Goal: Communication & Community: Participate in discussion

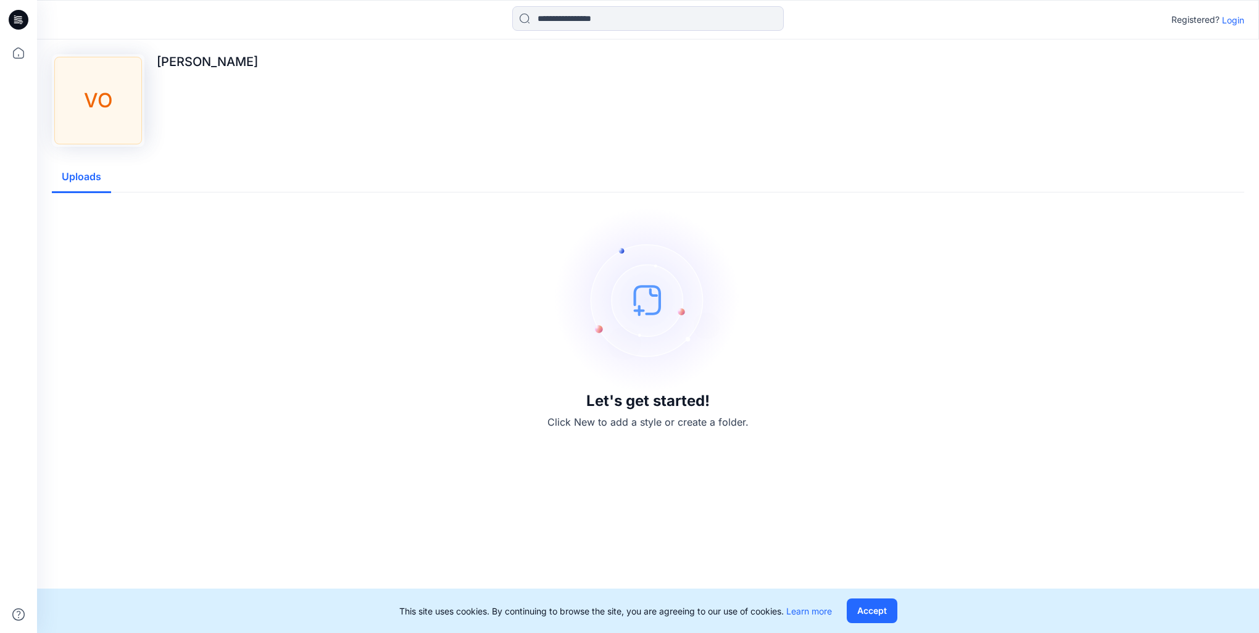
click at [1232, 19] on p "Login" at bounding box center [1233, 20] width 22 height 13
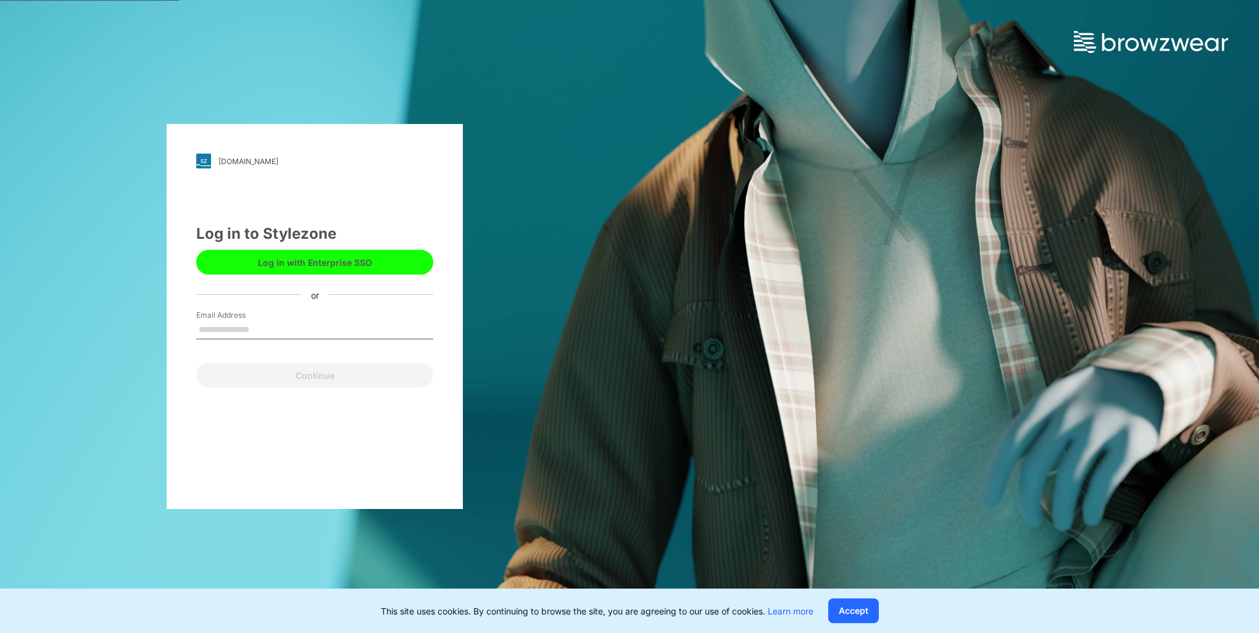
click at [284, 333] on input "Email Address" at bounding box center [314, 330] width 237 height 19
type input "**********"
click at [301, 376] on button "Continue" at bounding box center [314, 375] width 237 height 25
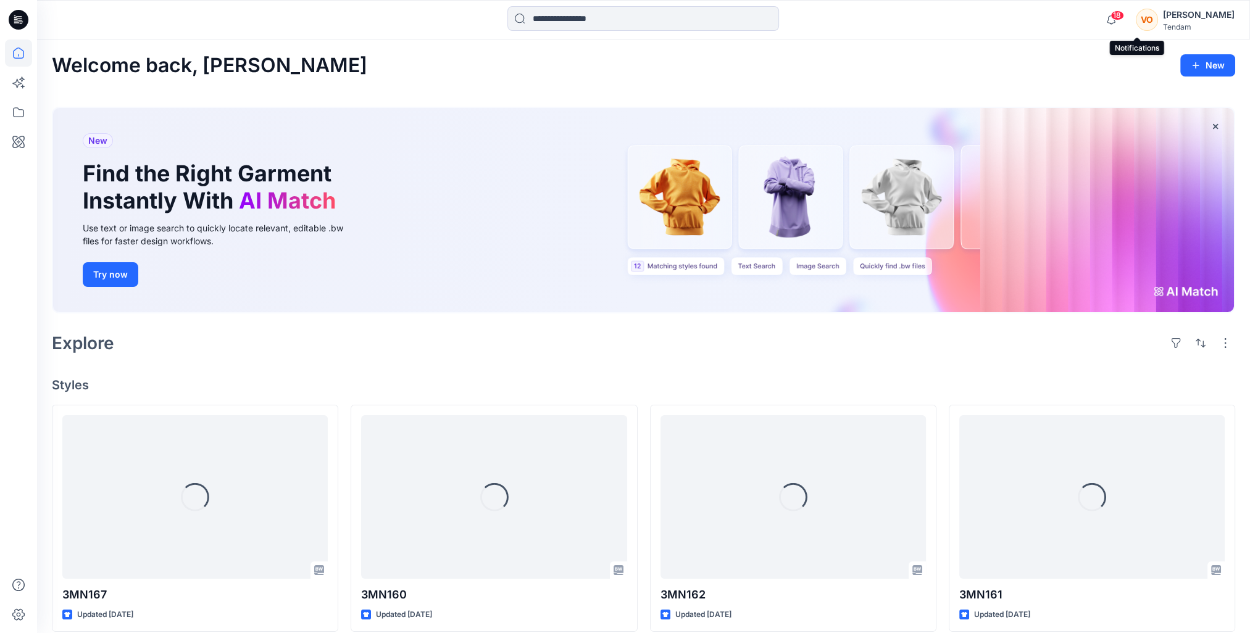
click at [1124, 16] on span "18" at bounding box center [1118, 15] width 14 height 10
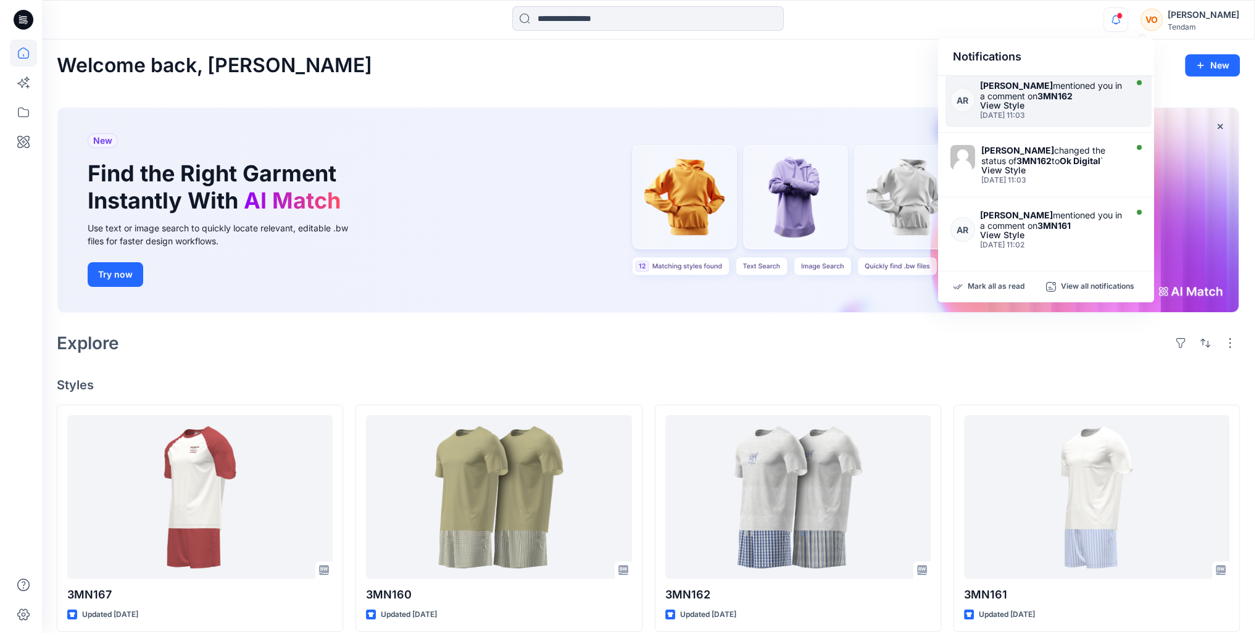
scroll to position [459, 0]
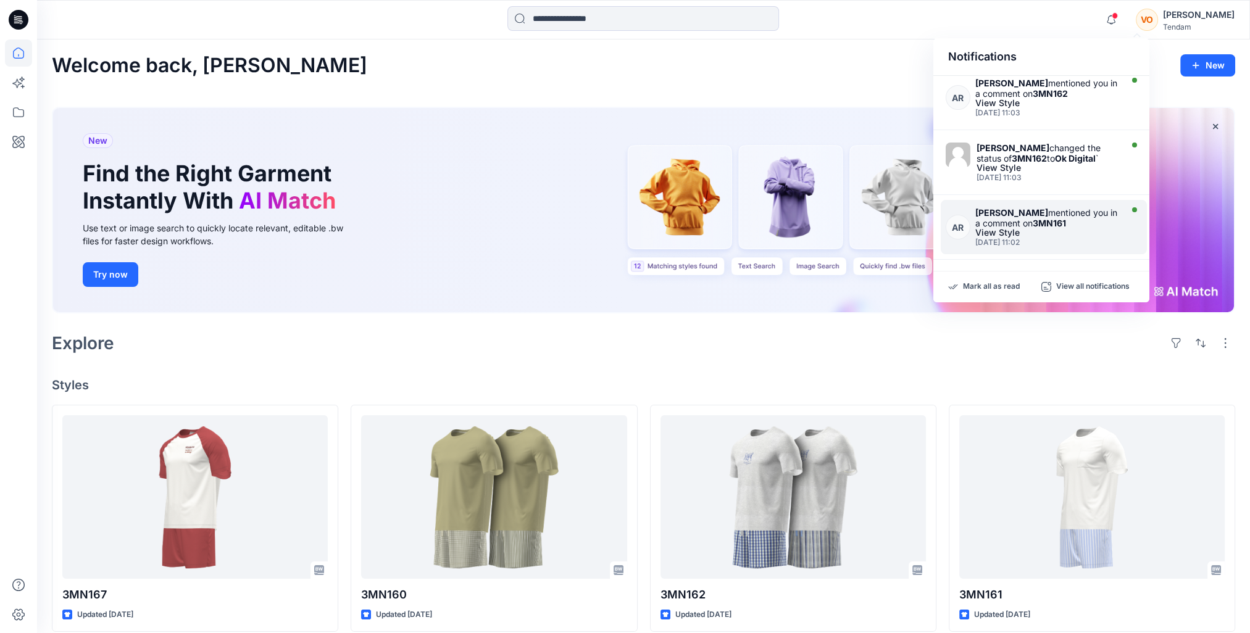
click at [1043, 238] on div "[DATE] 11:02" at bounding box center [1046, 242] width 143 height 9
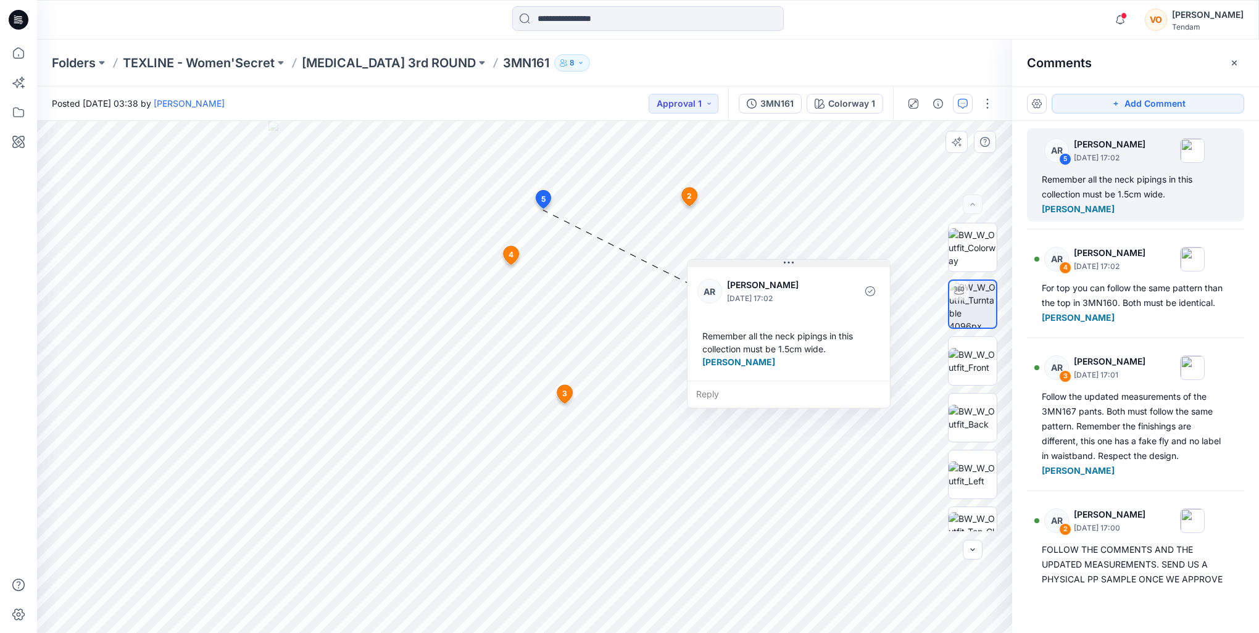
drag, startPoint x: 637, startPoint y: 221, endPoint x: 800, endPoint y: 265, distance: 168.9
click at [800, 265] on button at bounding box center [789, 263] width 202 height 7
click at [1116, 172] on div "Remember all the neck pipings in this collection must be 1.5cm wide. Vivian Ong" at bounding box center [1136, 194] width 188 height 44
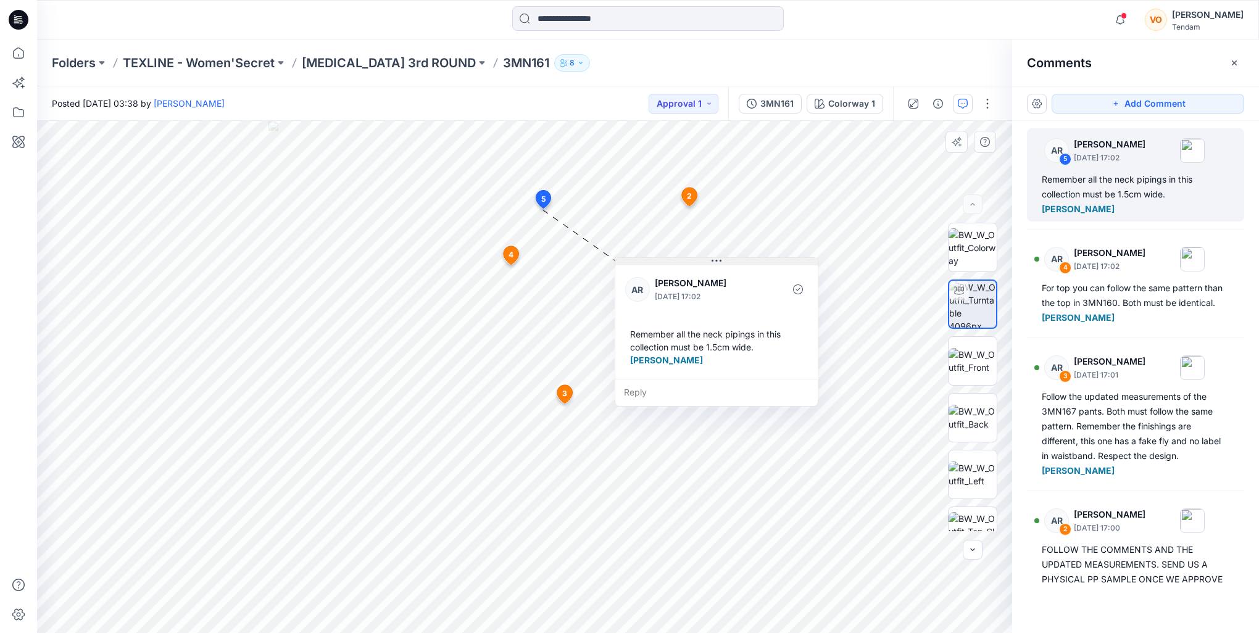
drag, startPoint x: 819, startPoint y: 265, endPoint x: 756, endPoint y: 264, distance: 63.0
click at [749, 264] on button at bounding box center [717, 261] width 202 height 7
click at [1136, 169] on div "AR 5 Ana Ruedabone October 10, 2025 17:02 Remember all the neck pipings in this…" at bounding box center [1135, 174] width 217 height 93
drag, startPoint x: 748, startPoint y: 272, endPoint x: 734, endPoint y: 270, distance: 14.3
click at [734, 270] on div "AR Ana Ruedabone October 10, 2025 17:02 Remember all the neck pipings in this c…" at bounding box center [698, 320] width 202 height 116
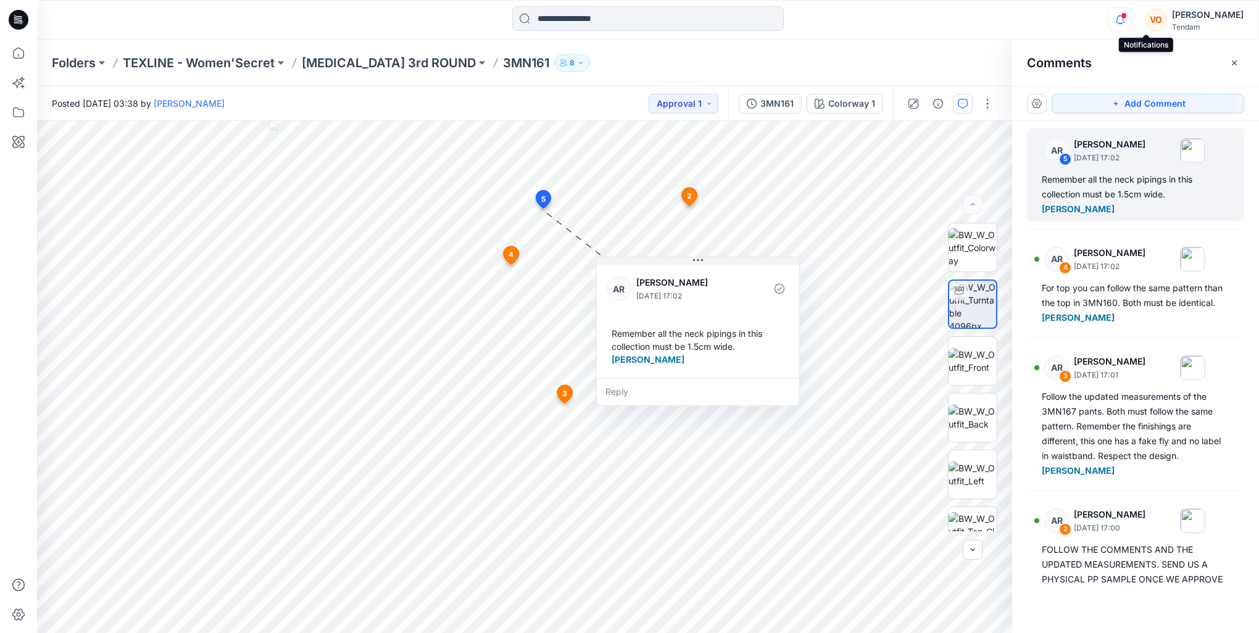
click at [1132, 20] on icon "button" at bounding box center [1120, 19] width 23 height 25
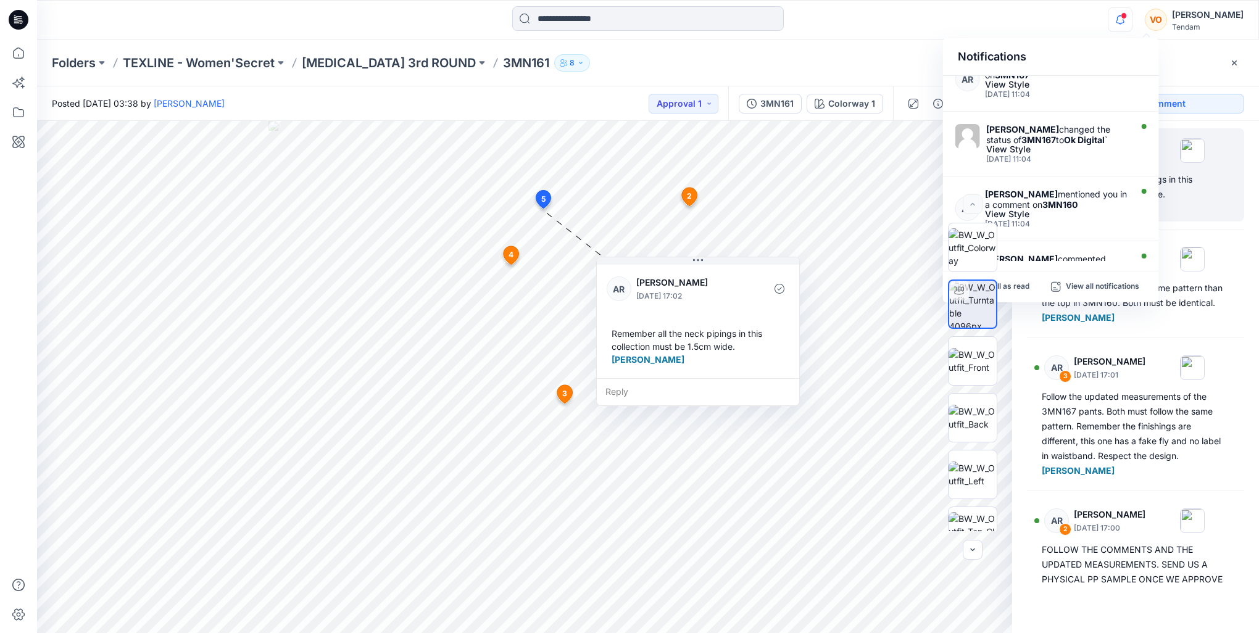
scroll to position [459, 0]
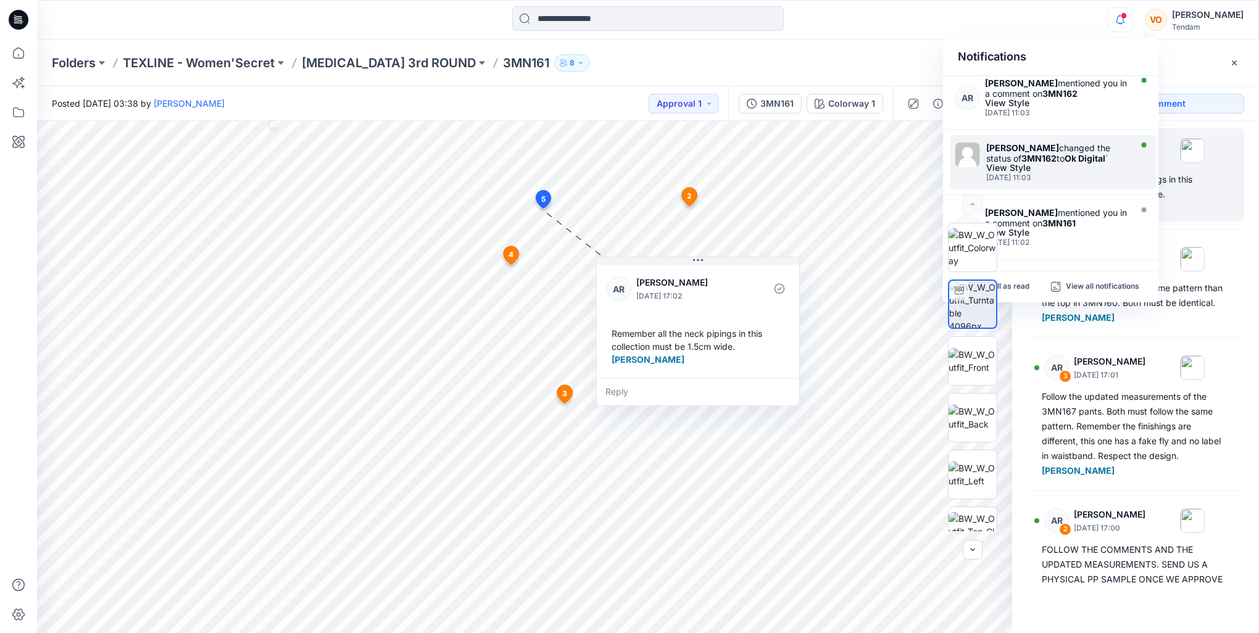
click at [1060, 173] on div "[DATE] 11:03" at bounding box center [1058, 177] width 142 height 9
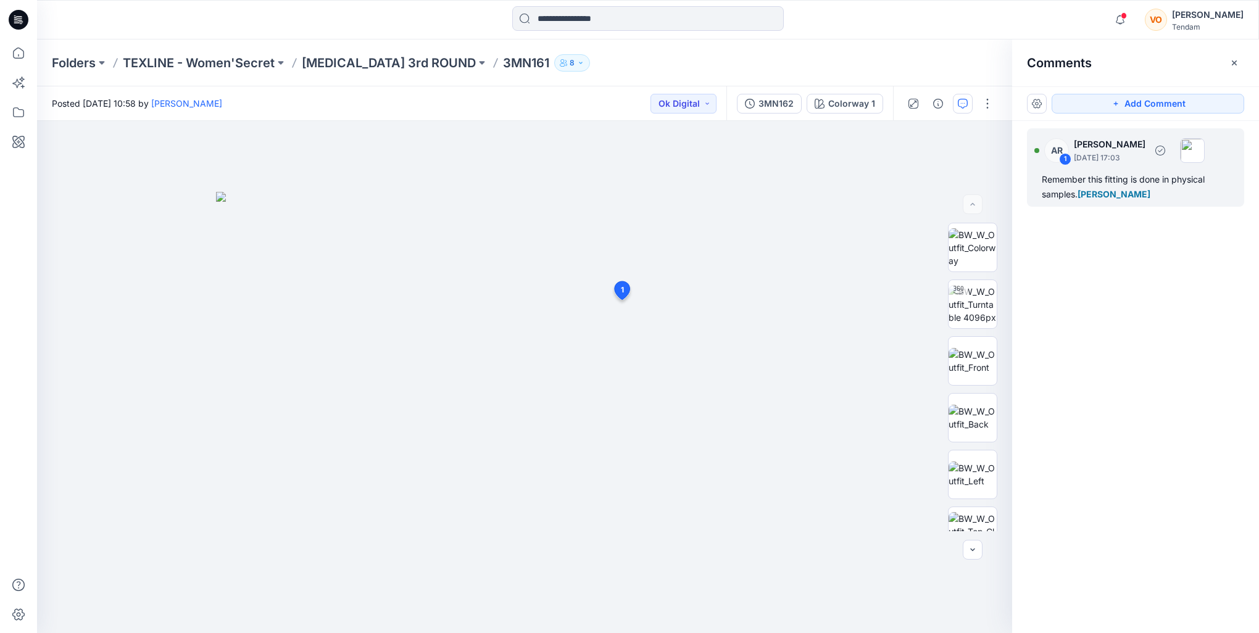
click at [1176, 189] on div "Remember this fitting is done in physical samples. Vivian Ong" at bounding box center [1136, 187] width 188 height 30
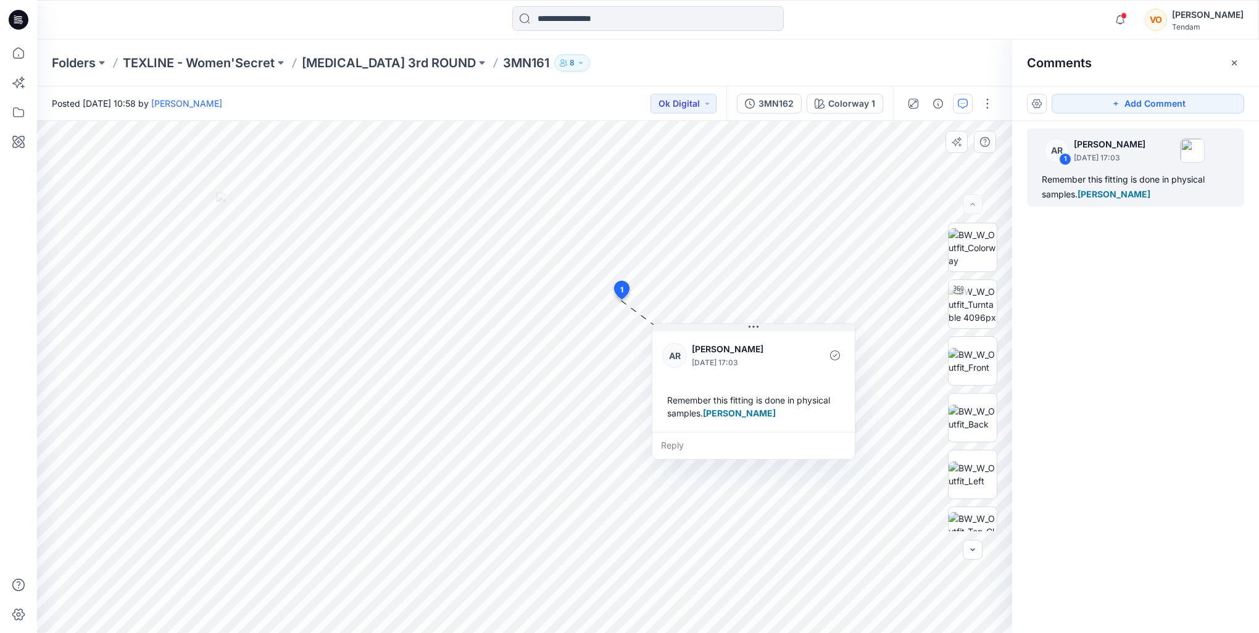
drag, startPoint x: 703, startPoint y: 317, endPoint x: 751, endPoint y: 335, distance: 52.0
click at [751, 335] on div "AR Ana Ruedabone October 10, 2025 17:03 Remember this fitting is done in physic…" at bounding box center [754, 380] width 202 height 103
click at [1132, 17] on icon "button" at bounding box center [1120, 19] width 23 height 25
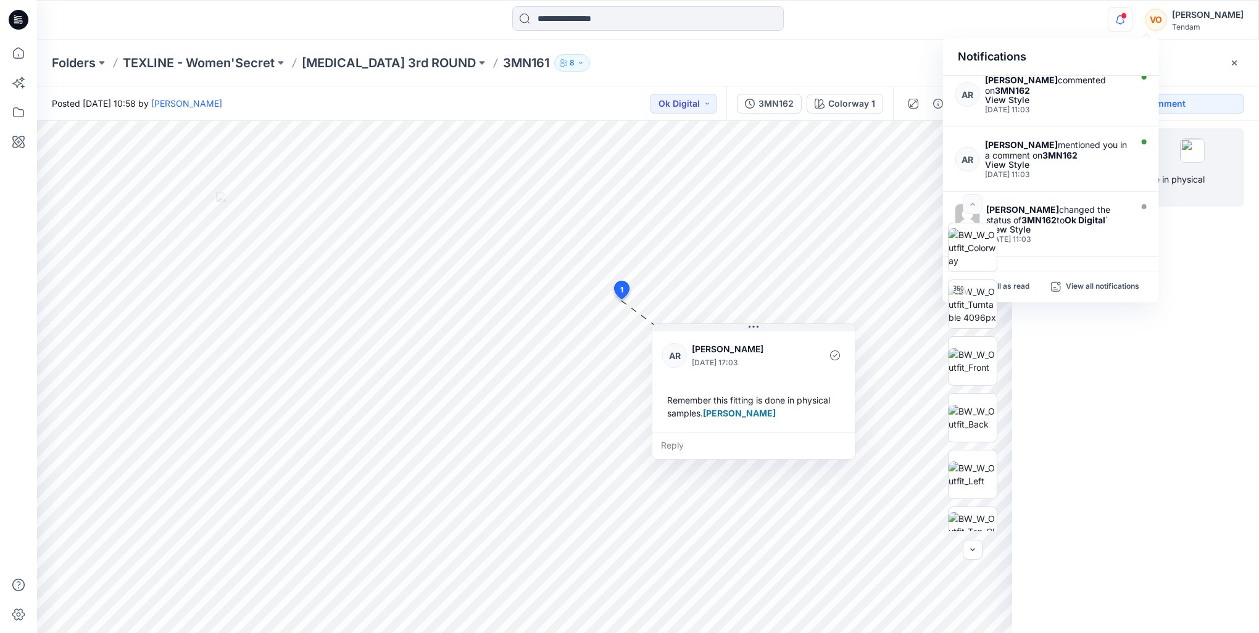
scroll to position [398, 0]
click at [1098, 161] on div "View Style" at bounding box center [1056, 165] width 143 height 9
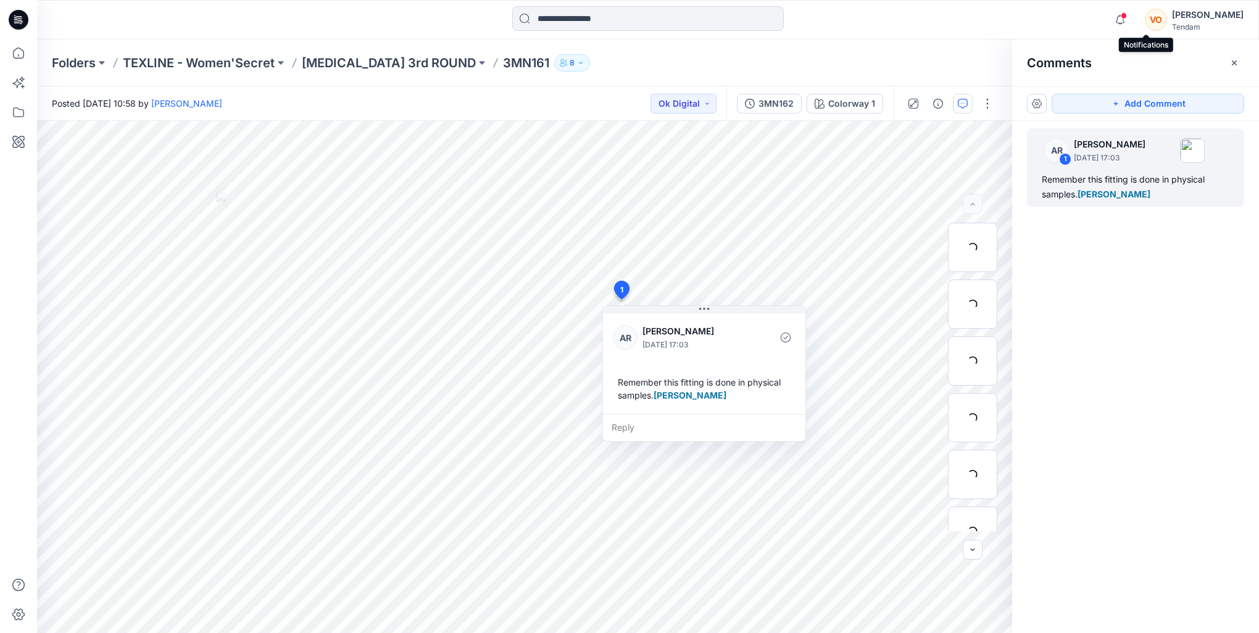
click at [1127, 14] on span at bounding box center [1124, 15] width 6 height 7
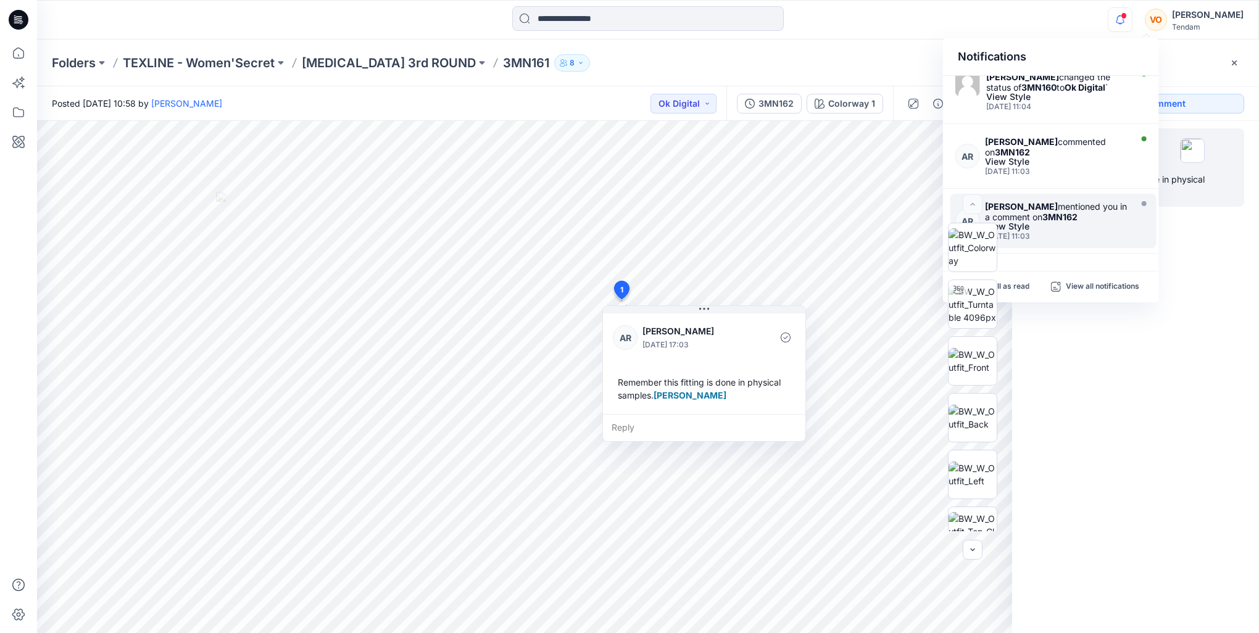
scroll to position [336, 0]
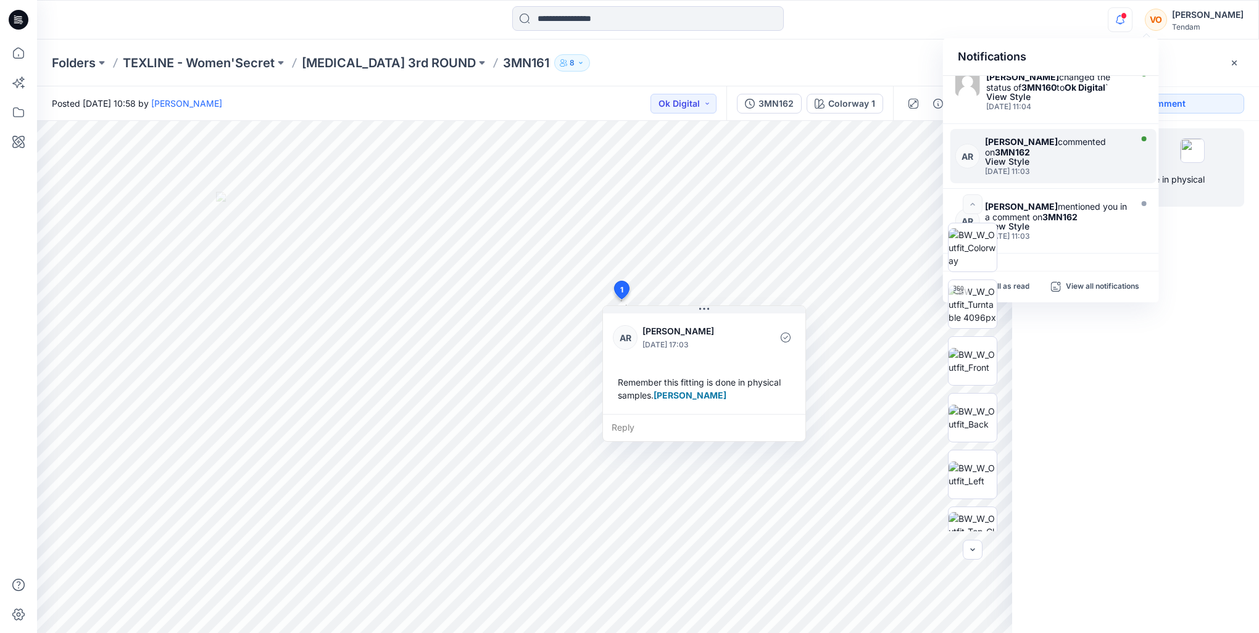
click at [1107, 152] on div "Ana Ruedabone commented on 3MN162" at bounding box center [1056, 146] width 143 height 21
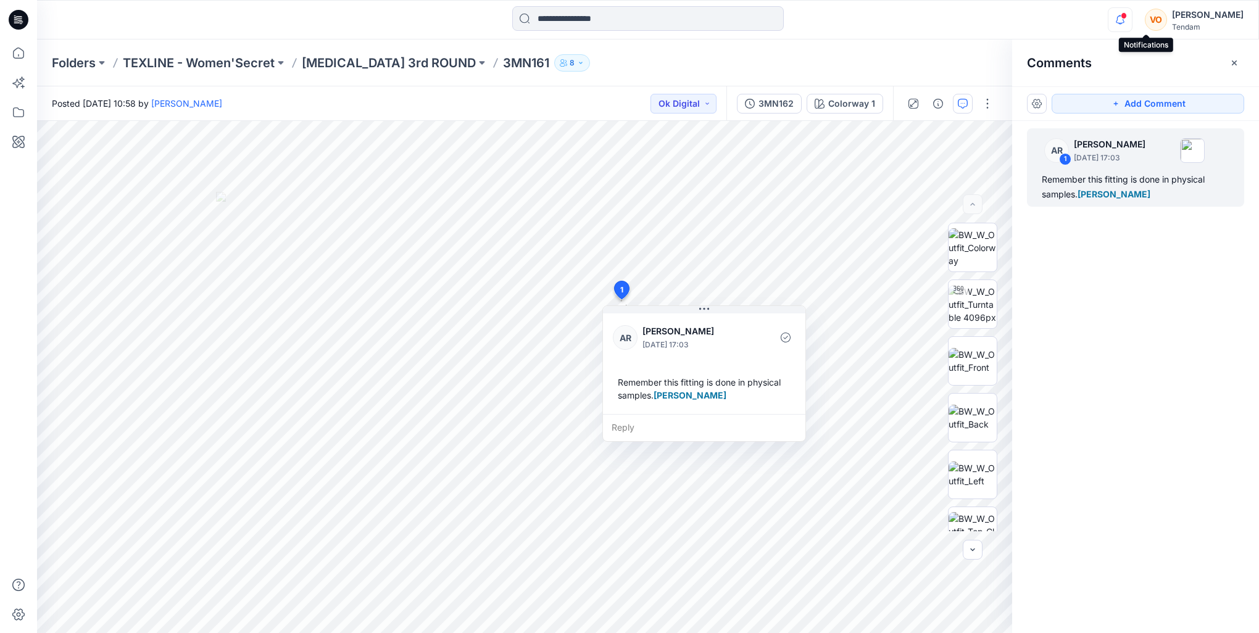
click at [1132, 19] on icon "button" at bounding box center [1120, 19] width 23 height 25
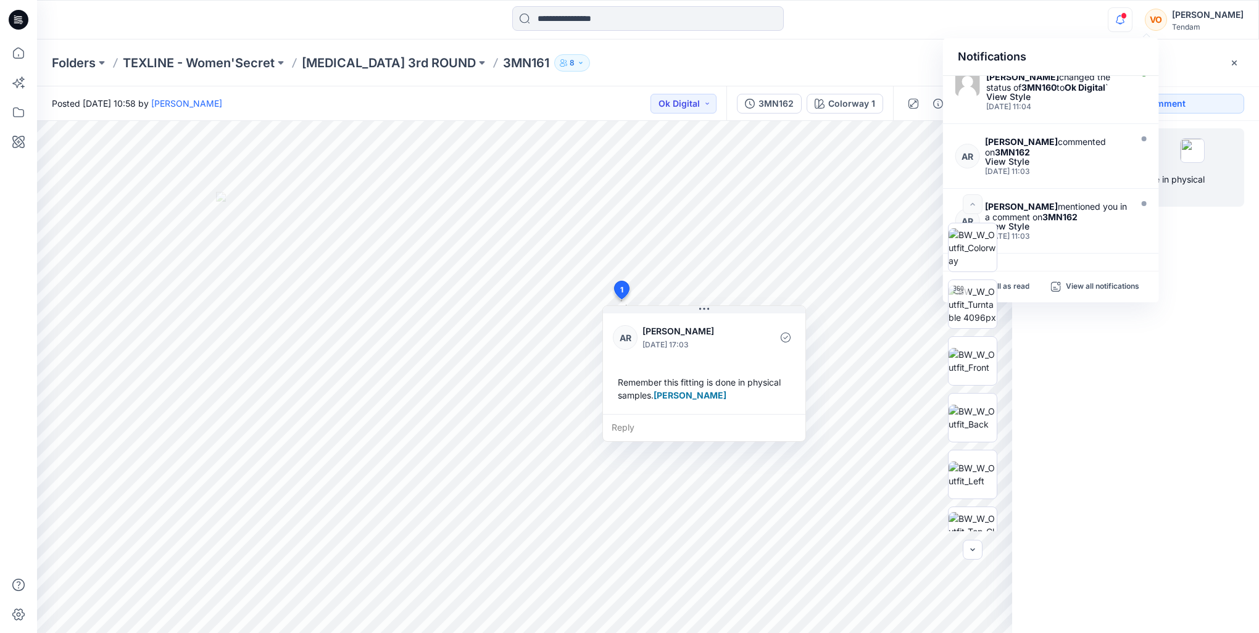
scroll to position [274, 0]
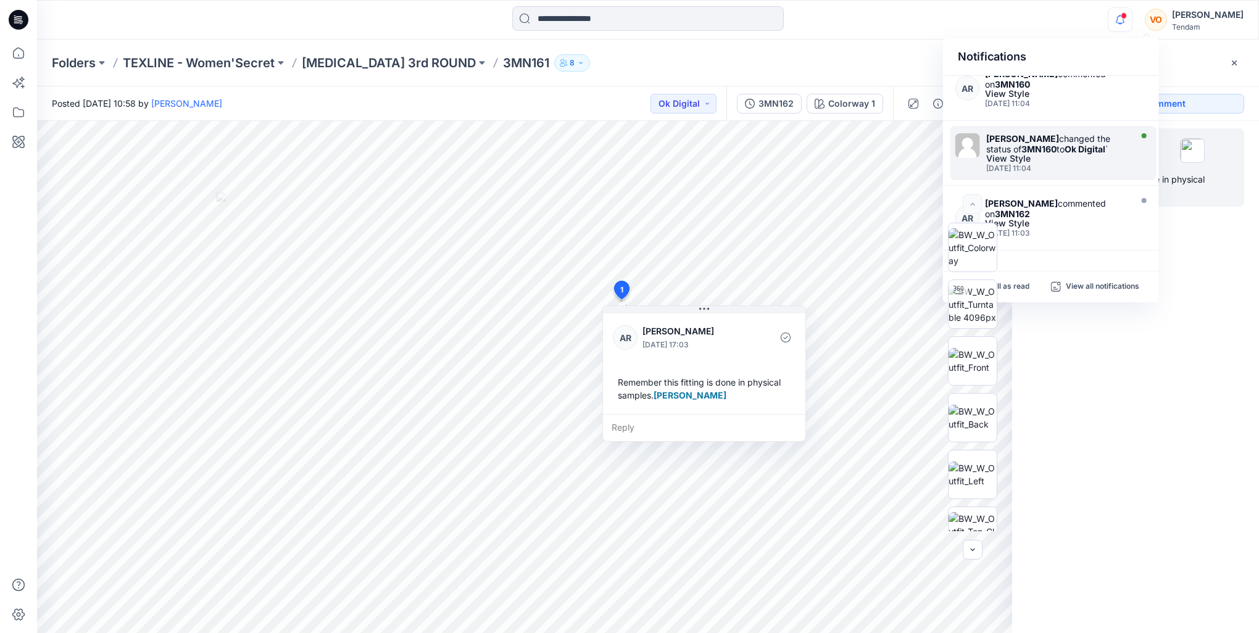
click at [1106, 149] on strong "Ok Digital" at bounding box center [1085, 149] width 41 height 10
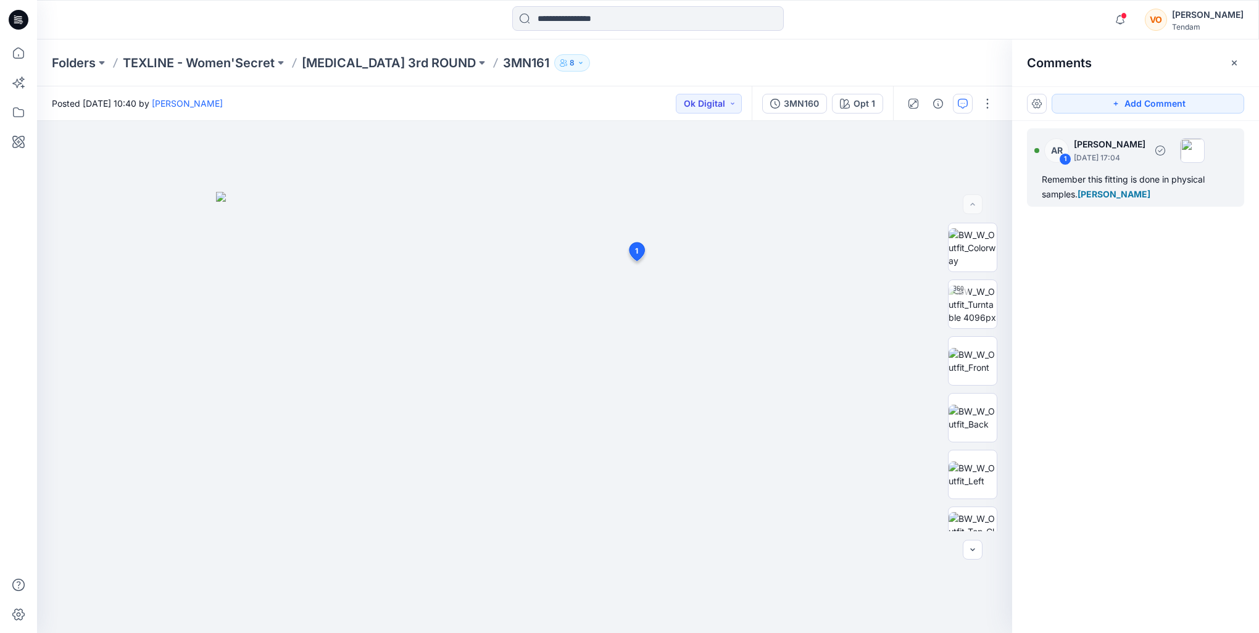
click at [1082, 172] on div "Remember this fitting is done in physical samples. Vivian Ong" at bounding box center [1136, 187] width 188 height 30
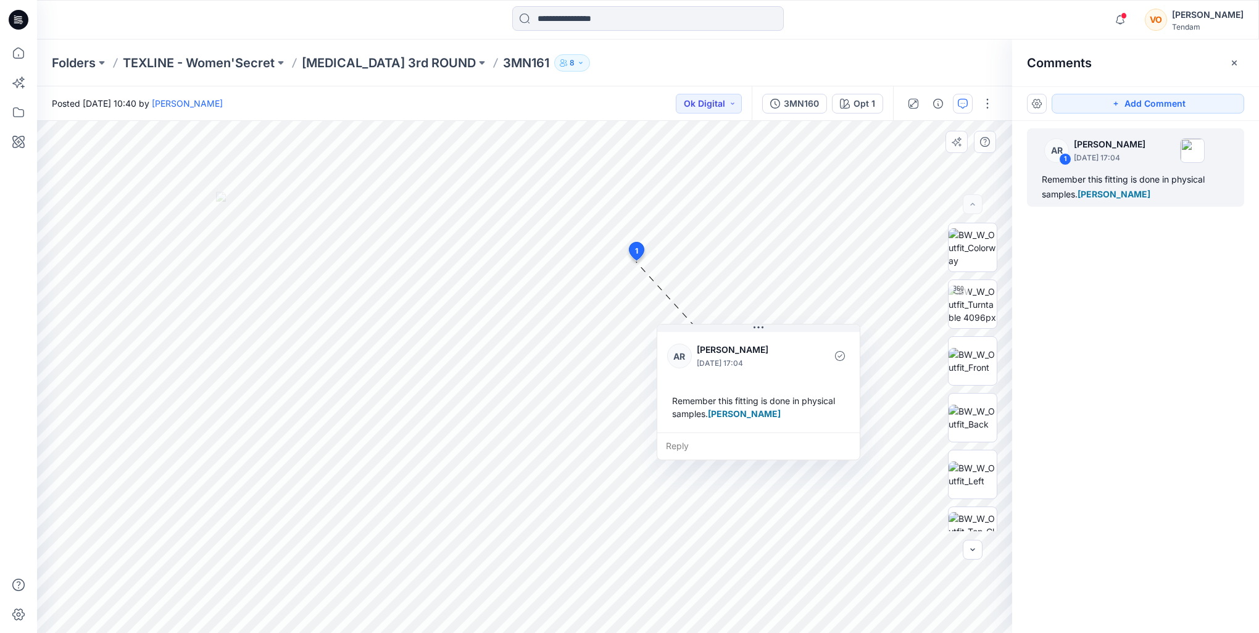
drag, startPoint x: 758, startPoint y: 309, endPoint x: 764, endPoint y: 338, distance: 29.7
click at [764, 338] on div "AR Ana Ruedabone October 10, 2025 17:04 Remember this fitting is done in physic…" at bounding box center [759, 381] width 202 height 103
drag, startPoint x: 787, startPoint y: 586, endPoint x: 787, endPoint y: 594, distance: 8.0
click at [787, 426] on div "Remember this fitting is done in physical samples. Vivian Ong" at bounding box center [757, 408] width 183 height 36
drag, startPoint x: 746, startPoint y: 489, endPoint x: 786, endPoint y: 337, distance: 157.1
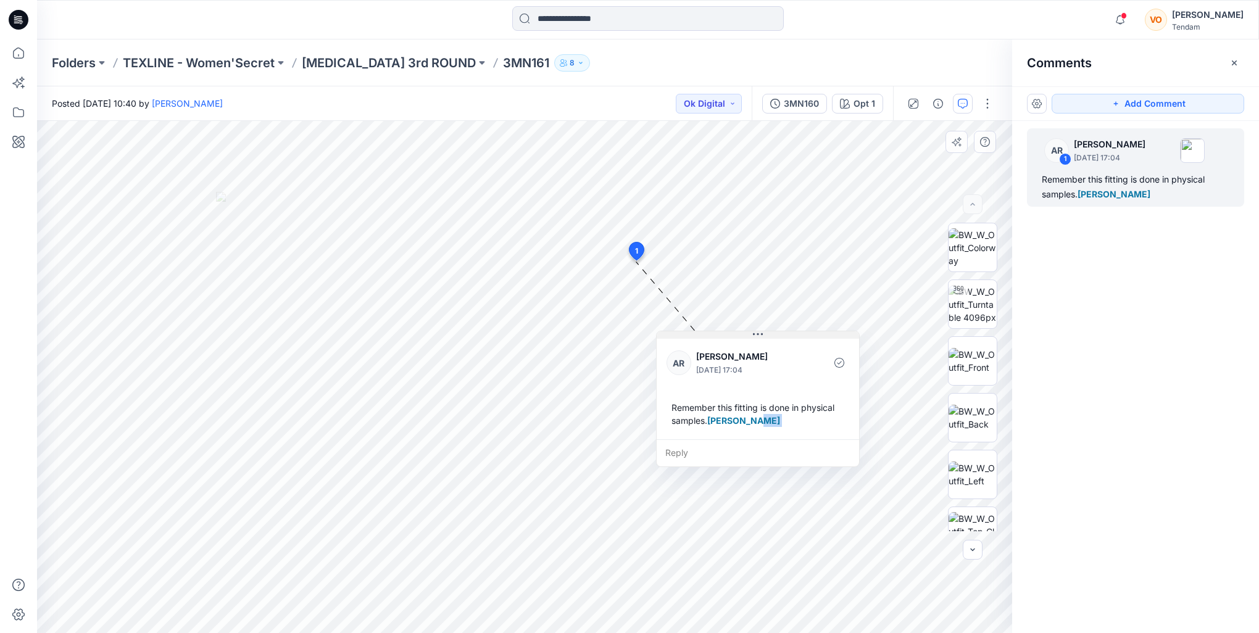
click at [786, 337] on button at bounding box center [758, 335] width 202 height 7
click at [1132, 15] on icon "button" at bounding box center [1120, 19] width 23 height 25
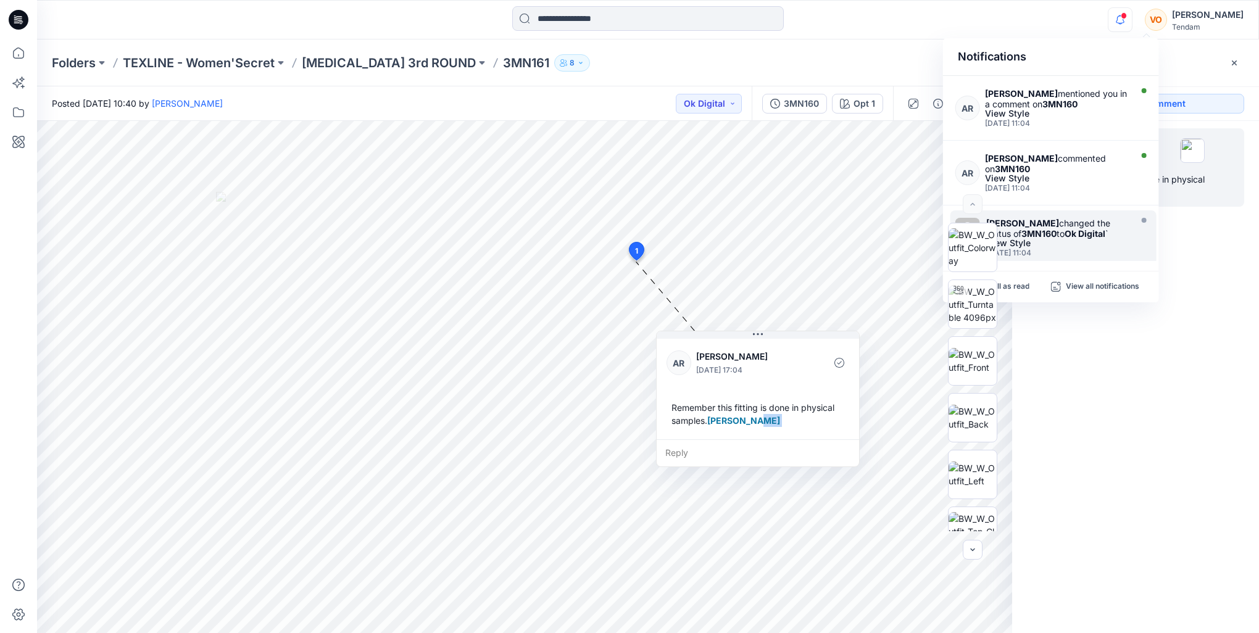
scroll to position [212, 0]
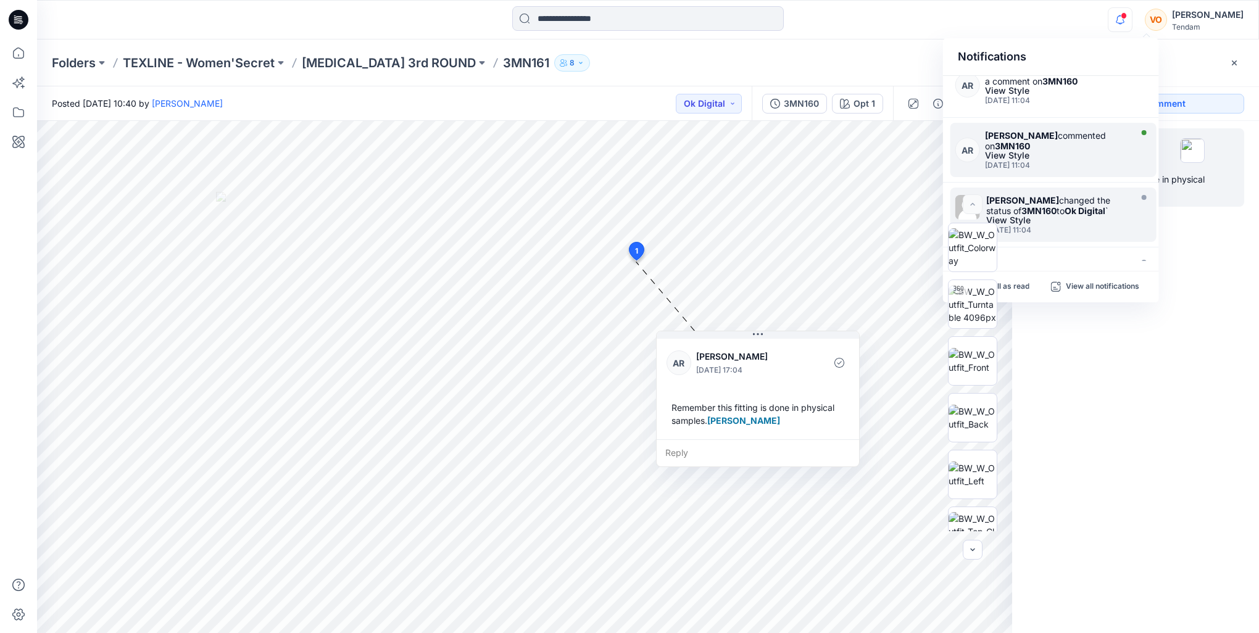
click at [1064, 157] on div "View Style" at bounding box center [1056, 155] width 143 height 9
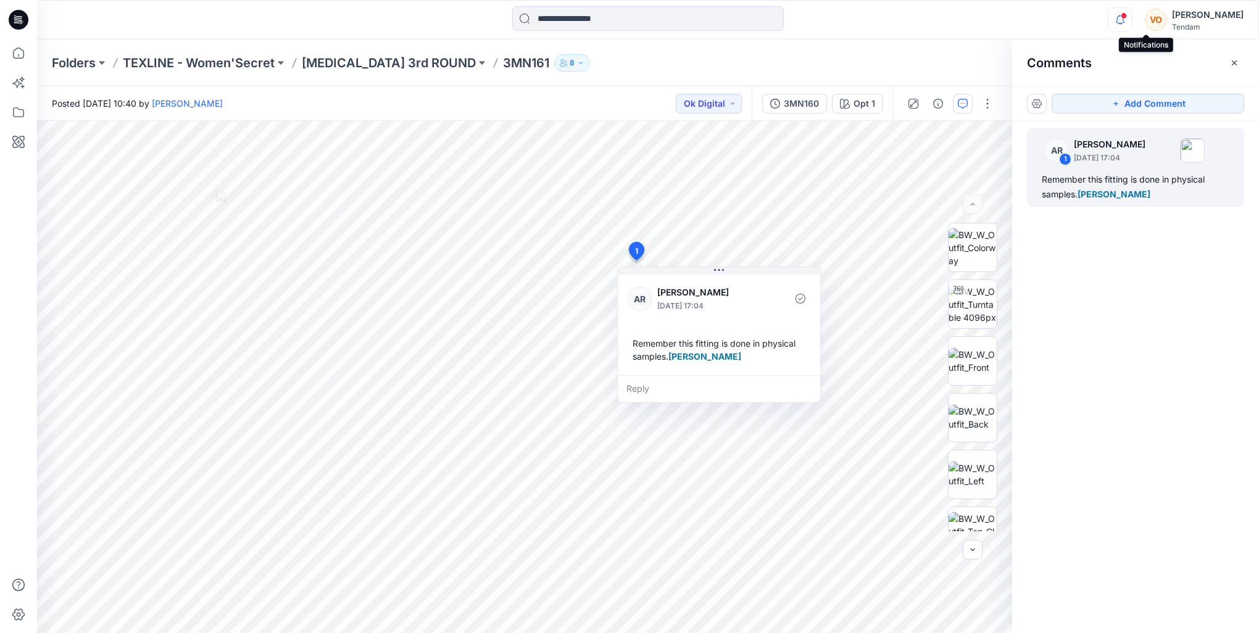
click at [1132, 22] on icon "button" at bounding box center [1120, 19] width 23 height 25
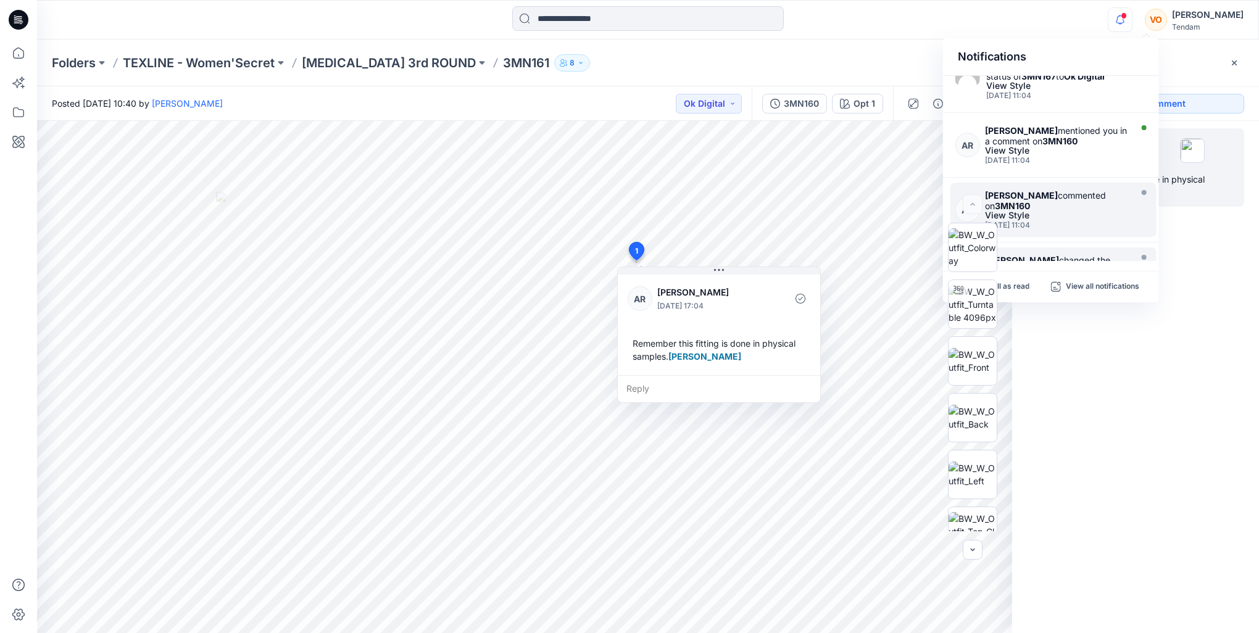
scroll to position [151, 0]
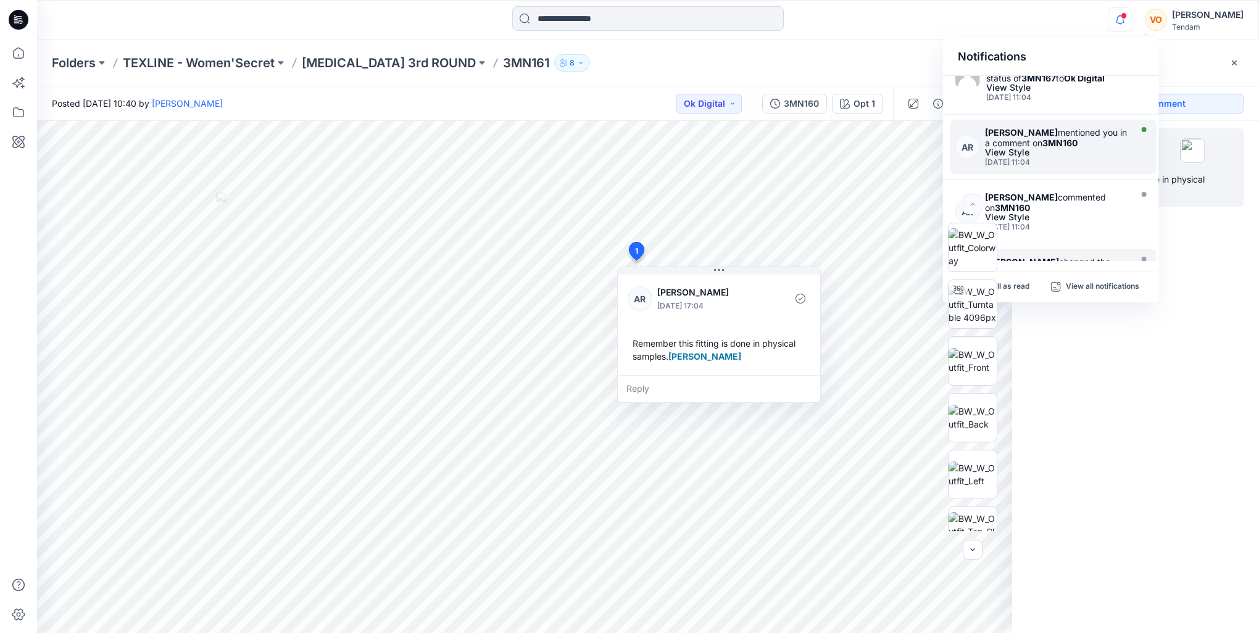
click at [1079, 155] on div "Ana Ruedabone mentioned you in a comment on 3MN160 View Style Friday, October 1…" at bounding box center [1059, 147] width 149 height 40
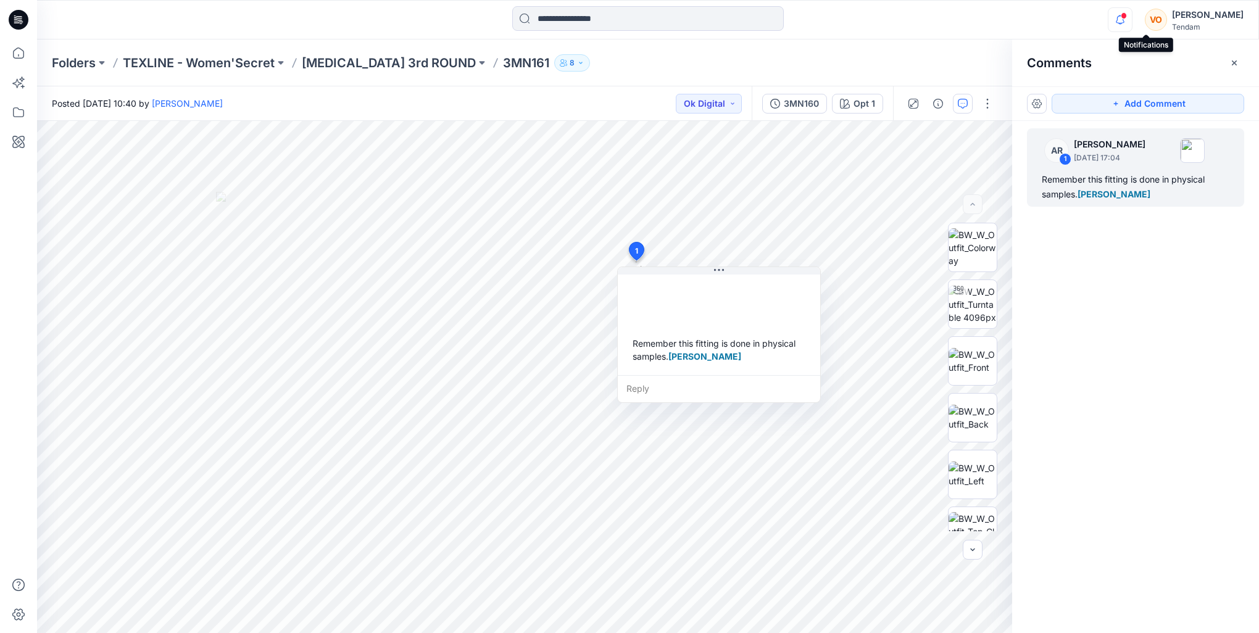
click at [1132, 20] on icon "button" at bounding box center [1120, 19] width 23 height 25
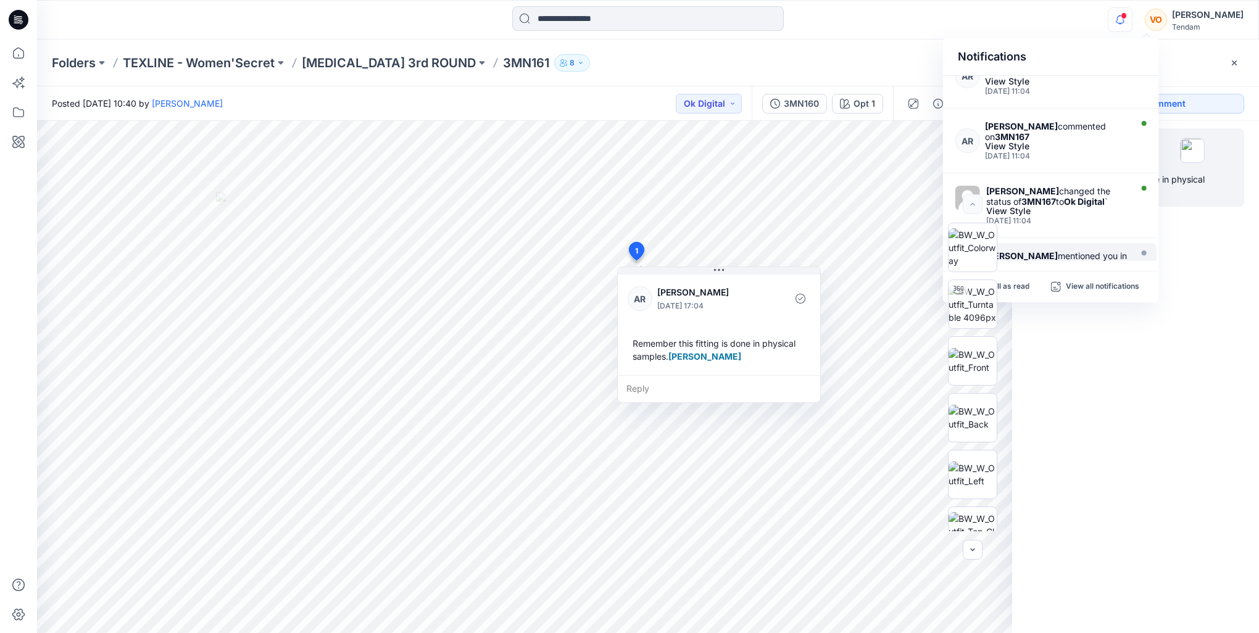
scroll to position [0, 0]
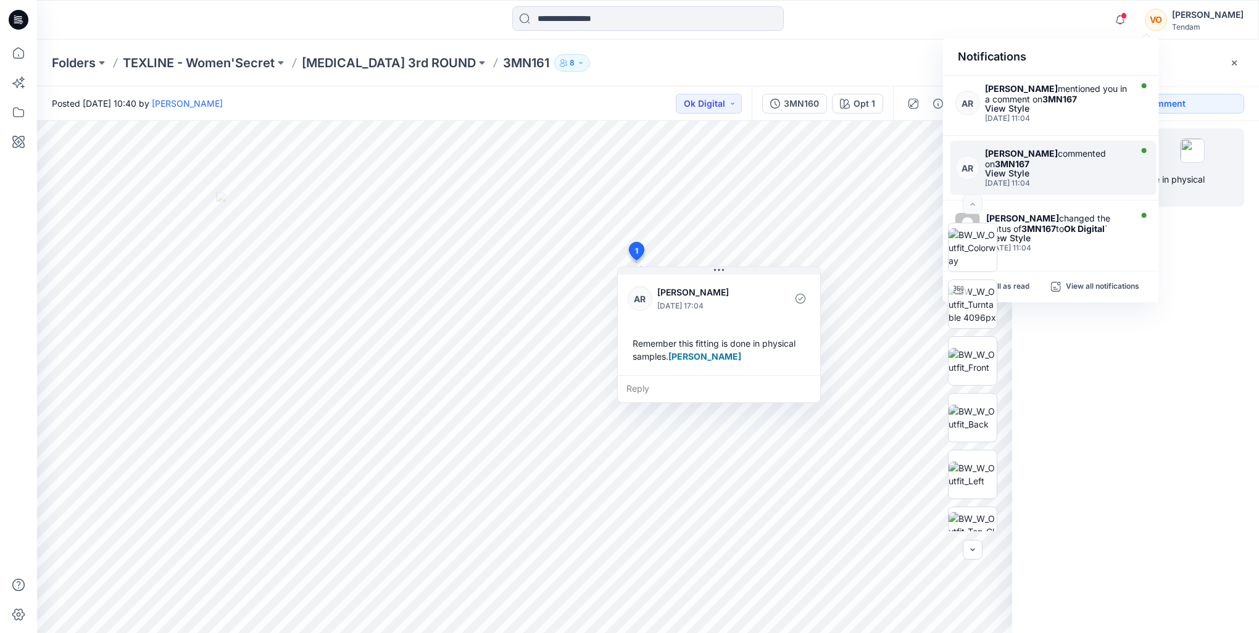
click at [1105, 182] on div "[DATE] 11:04" at bounding box center [1056, 183] width 143 height 9
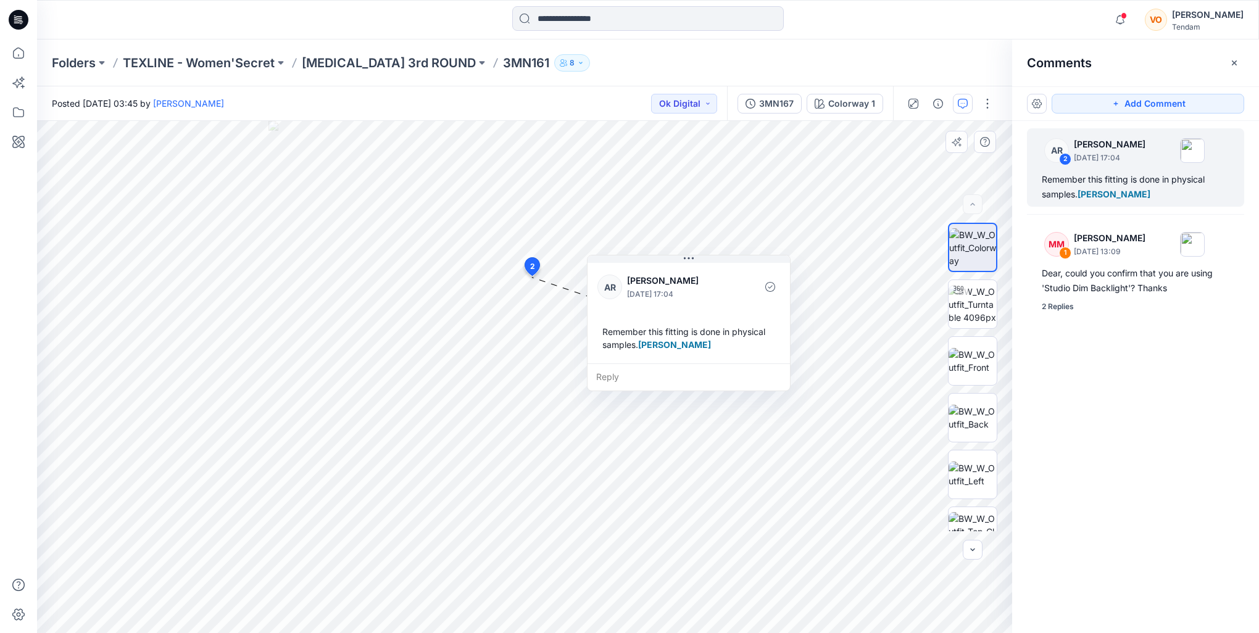
drag, startPoint x: 637, startPoint y: 290, endPoint x: 711, endPoint y: 263, distance: 78.9
click at [711, 263] on div "AR Ana Ruedabone October 10, 2025 17:04 Remember this fitting is done in physic…" at bounding box center [689, 312] width 202 height 103
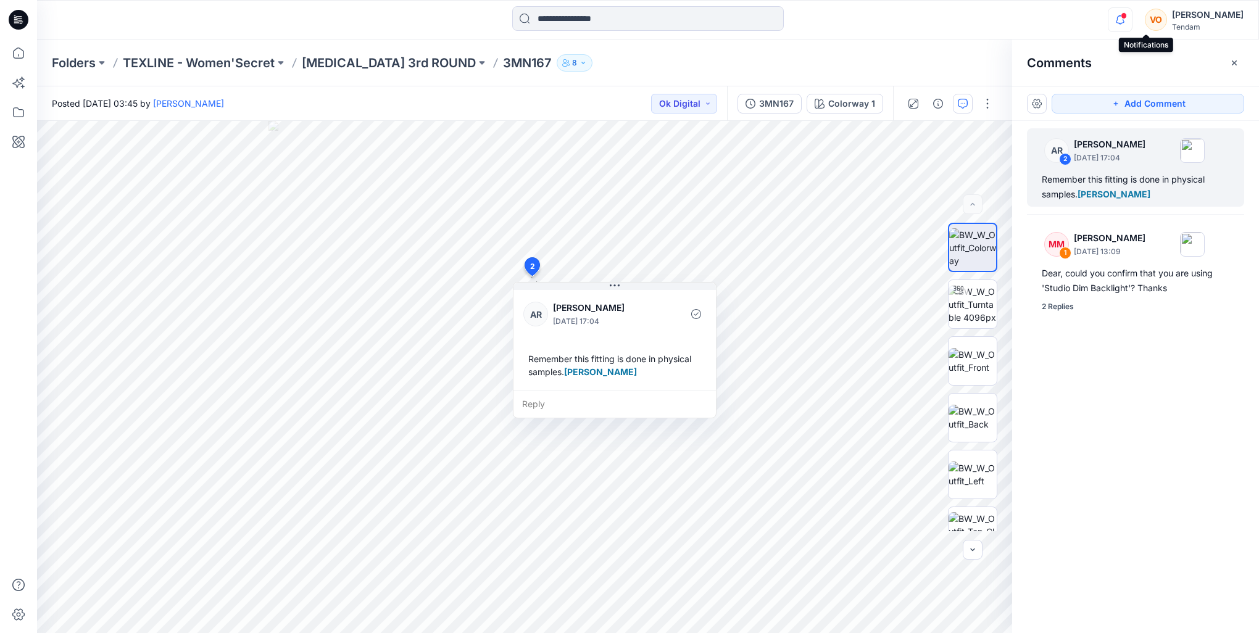
click at [1132, 23] on icon "button" at bounding box center [1120, 19] width 23 height 25
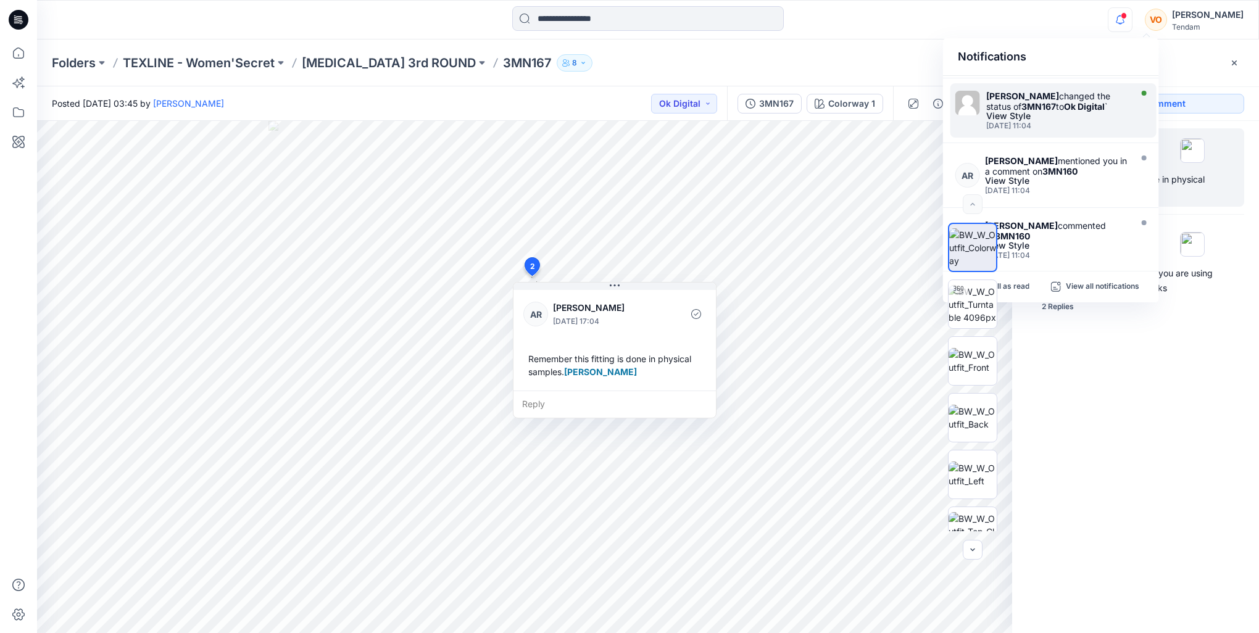
scroll to position [123, 0]
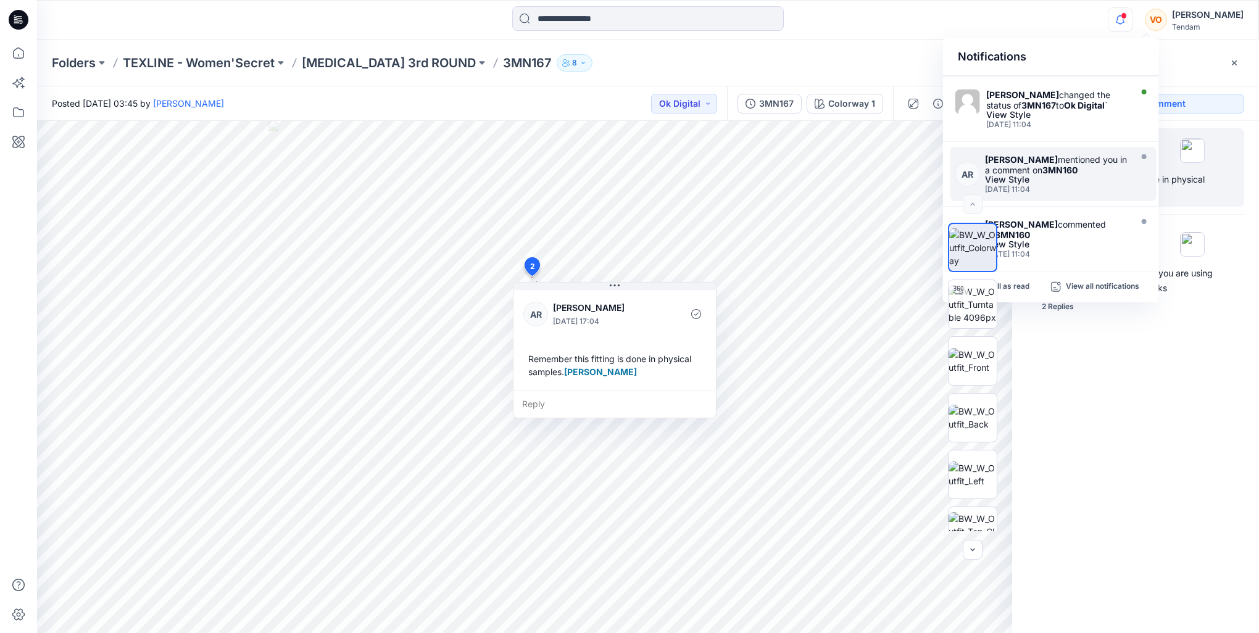
click at [1093, 170] on div "Ana Ruedabone mentioned you in a comment on 3MN160" at bounding box center [1056, 164] width 143 height 21
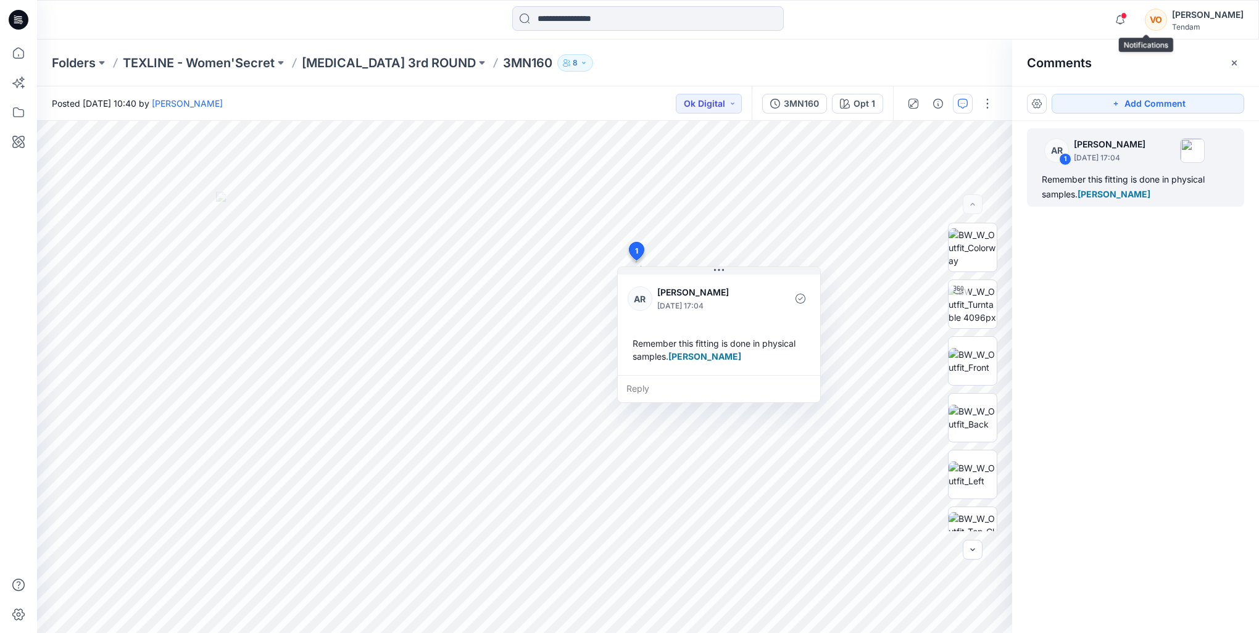
click at [1129, 25] on div "Notifications AR Ana Ruedabone mentioned you in a comment on 3MN167 View Style …" at bounding box center [648, 19] width 1222 height 27
click at [1132, 22] on icon "button" at bounding box center [1120, 19] width 23 height 25
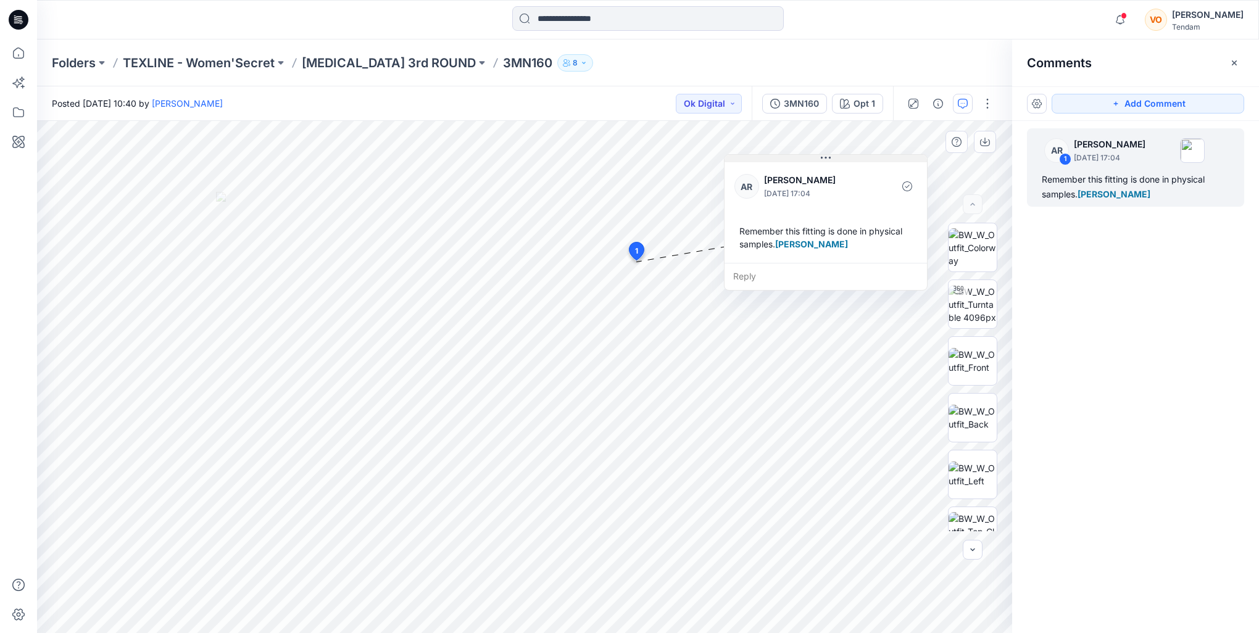
drag, startPoint x: 737, startPoint y: 271, endPoint x: 844, endPoint y: 159, distance: 155.0
click at [844, 159] on button at bounding box center [826, 158] width 202 height 7
click at [1132, 20] on icon "button" at bounding box center [1120, 19] width 23 height 25
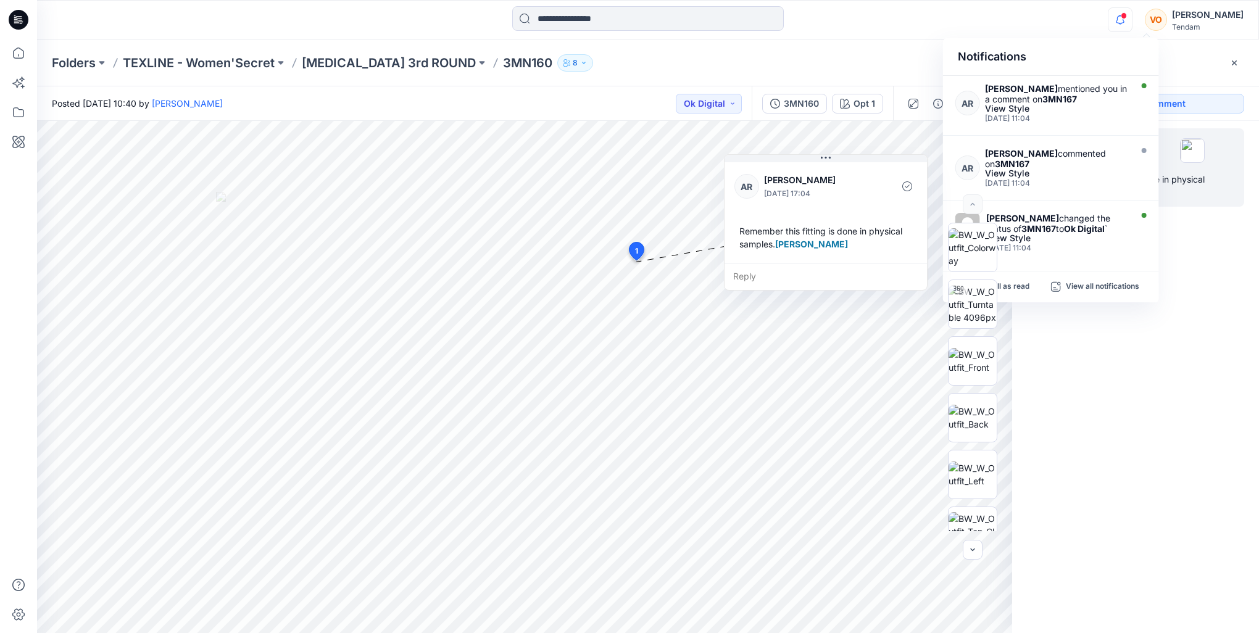
click at [1200, 269] on div "AR 1 Ana Ruedabone October 10, 2025 17:04 Remember this fitting is done in phys…" at bounding box center [1135, 354] width 247 height 467
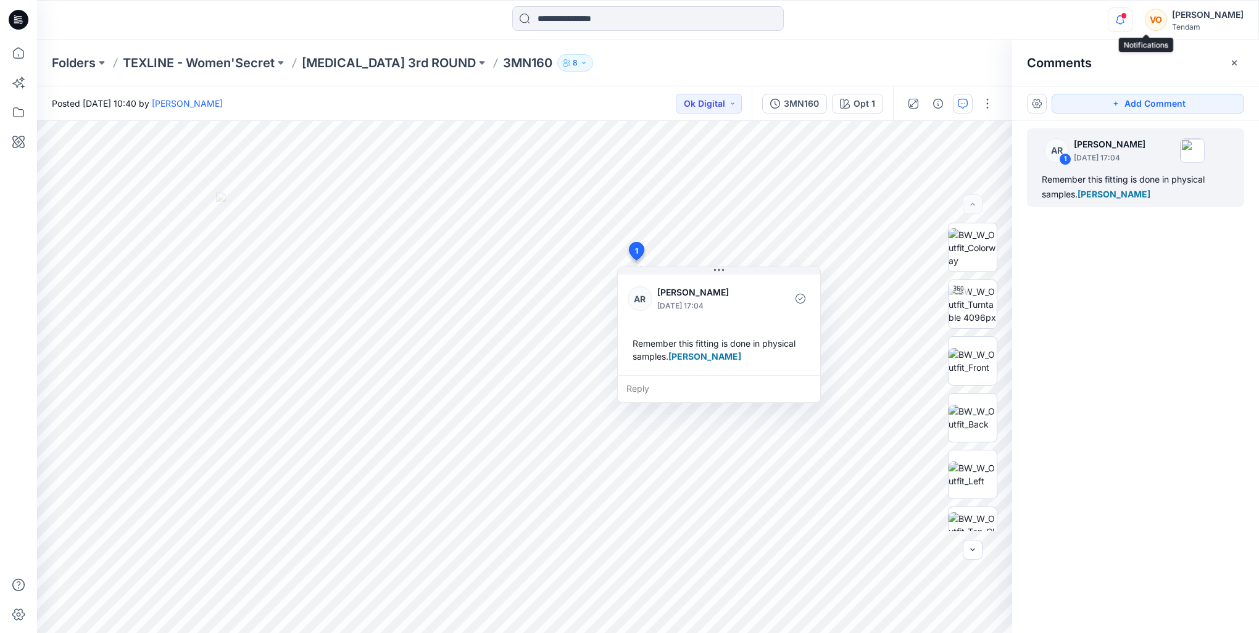
click at [1132, 23] on icon "button" at bounding box center [1120, 19] width 23 height 25
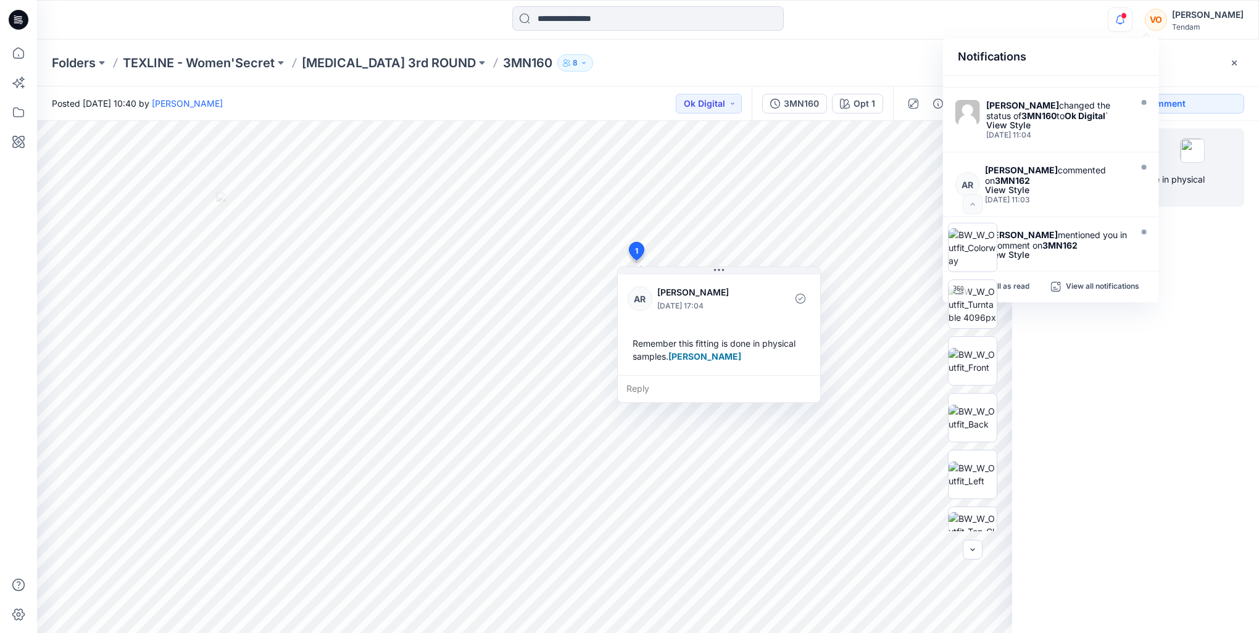
scroll to position [309, 0]
click at [1047, 185] on div "View Style" at bounding box center [1056, 189] width 143 height 9
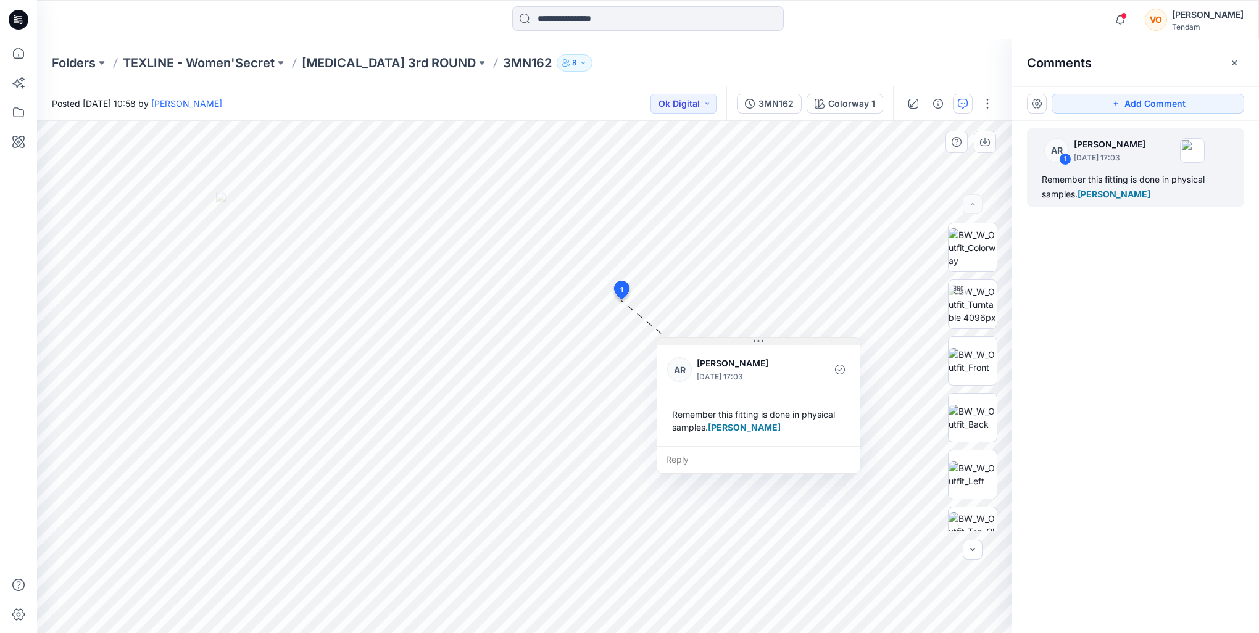
drag, startPoint x: 708, startPoint y: 307, endPoint x: 762, endPoint y: 340, distance: 63.1
click at [762, 340] on icon at bounding box center [759, 341] width 10 height 10
